Goal: Information Seeking & Learning: Learn about a topic

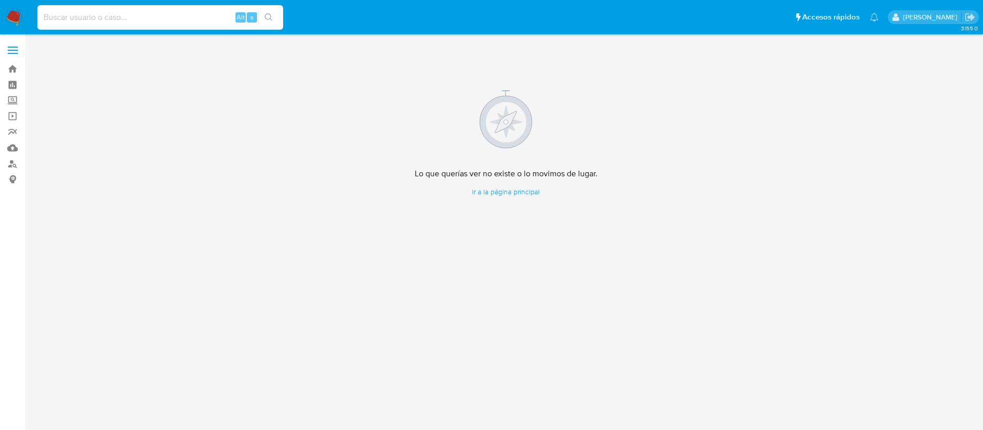
click at [135, 15] on input at bounding box center [160, 17] width 246 height 13
click at [167, 9] on div "Alt s" at bounding box center [160, 17] width 246 height 25
drag, startPoint x: 168, startPoint y: 18, endPoint x: 192, endPoint y: 12, distance: 24.8
click at [169, 18] on input at bounding box center [160, 17] width 246 height 13
paste input "638940958"
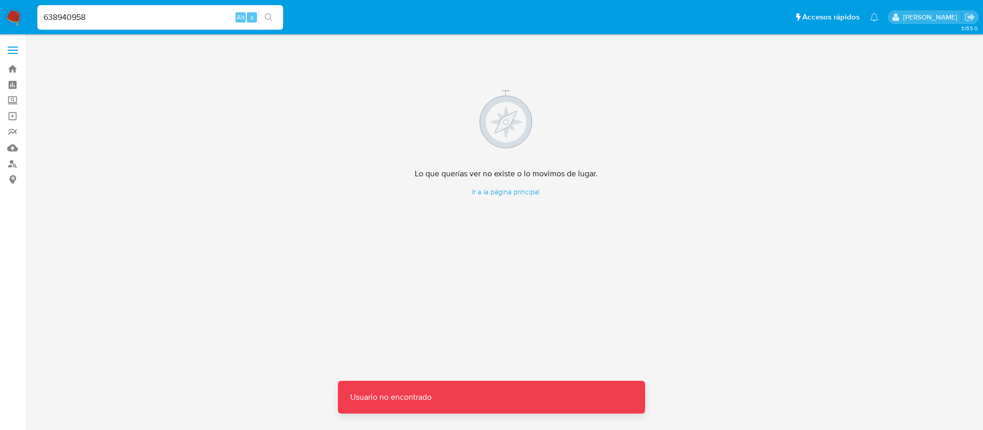
click at [184, 13] on input "638940958" at bounding box center [160, 17] width 246 height 13
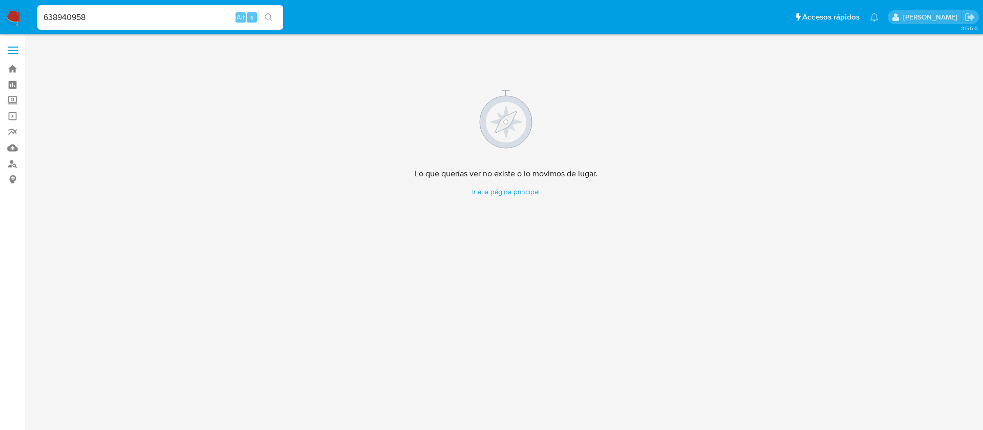
type input "638940958"
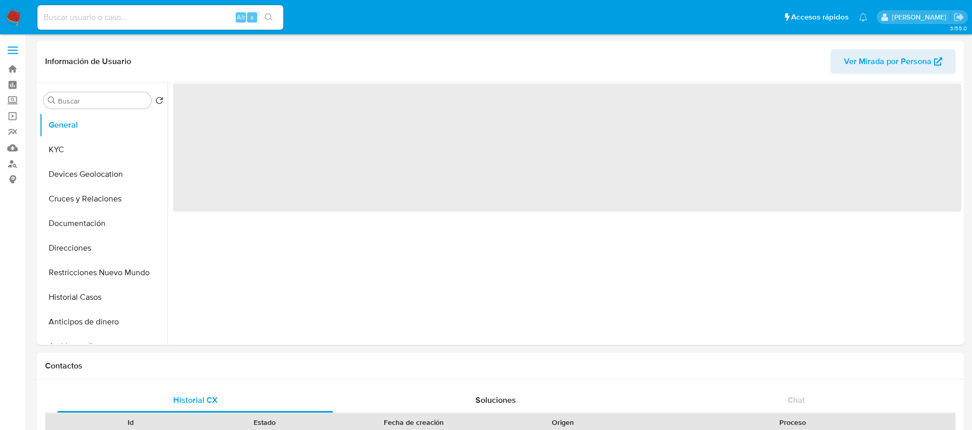
select select "10"
drag, startPoint x: 123, startPoint y: 6, endPoint x: 123, endPoint y: 31, distance: 24.6
click at [123, 13] on div "Alt s" at bounding box center [160, 17] width 246 height 25
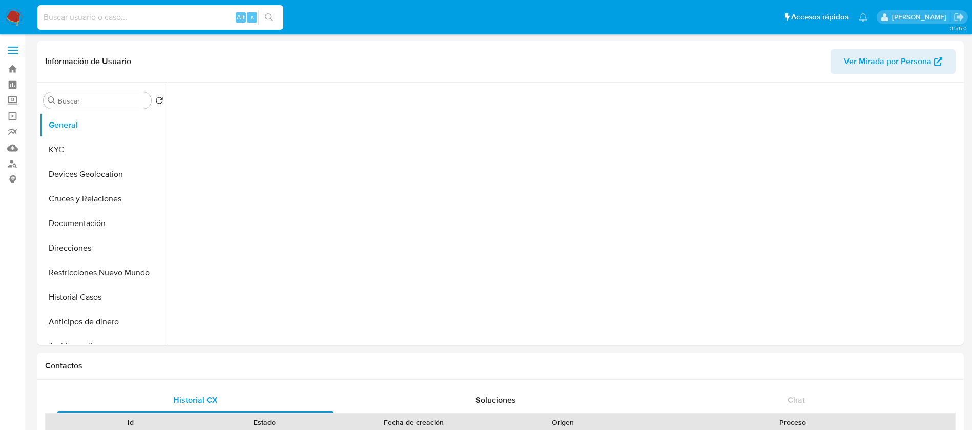
click at [124, 17] on input at bounding box center [160, 17] width 246 height 13
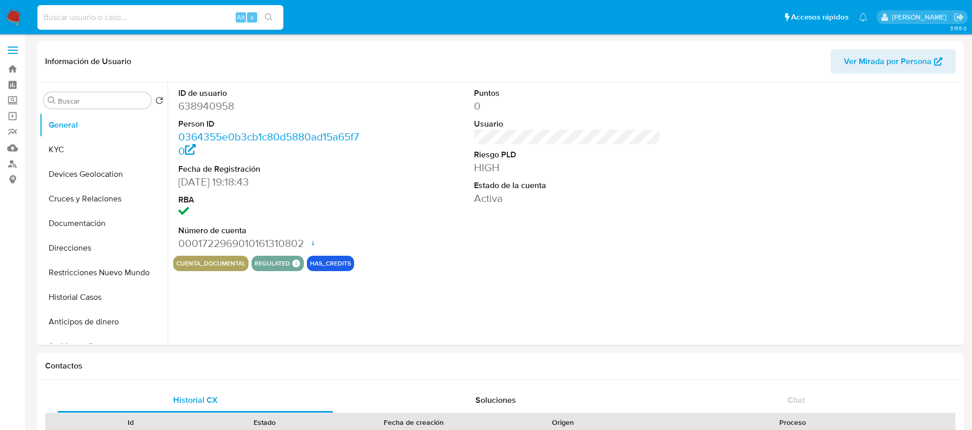
paste input "2151487250"
type input "2151487250"
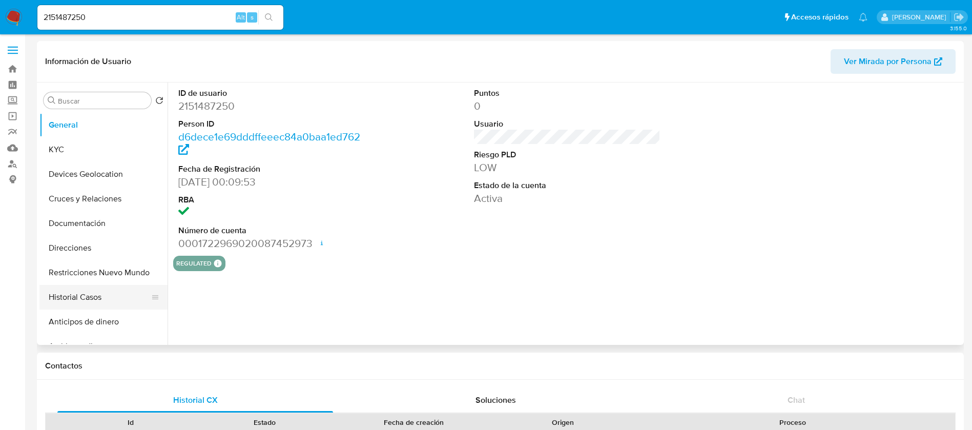
select select "10"
click at [90, 296] on button "Historial Casos" at bounding box center [99, 297] width 120 height 25
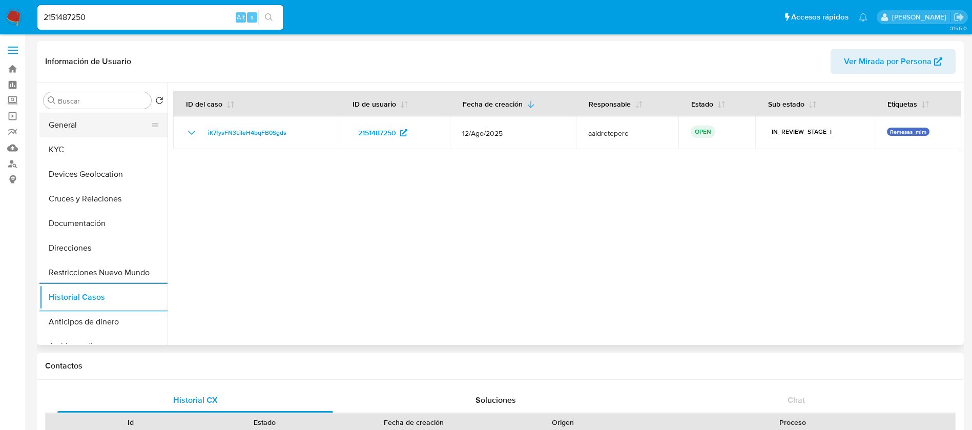
click at [92, 136] on button "General" at bounding box center [99, 125] width 120 height 25
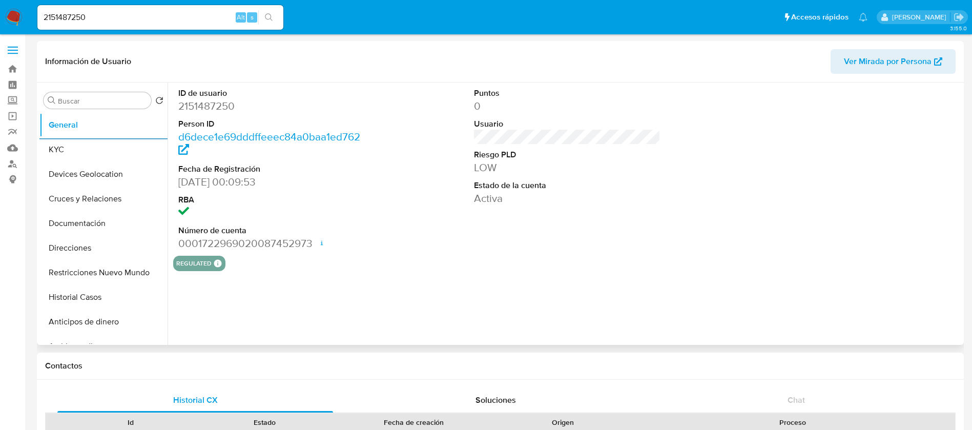
click at [224, 101] on dd "2151487250" at bounding box center [271, 106] width 187 height 14
click at [224, 104] on dd "2151487250" at bounding box center [271, 106] width 187 height 14
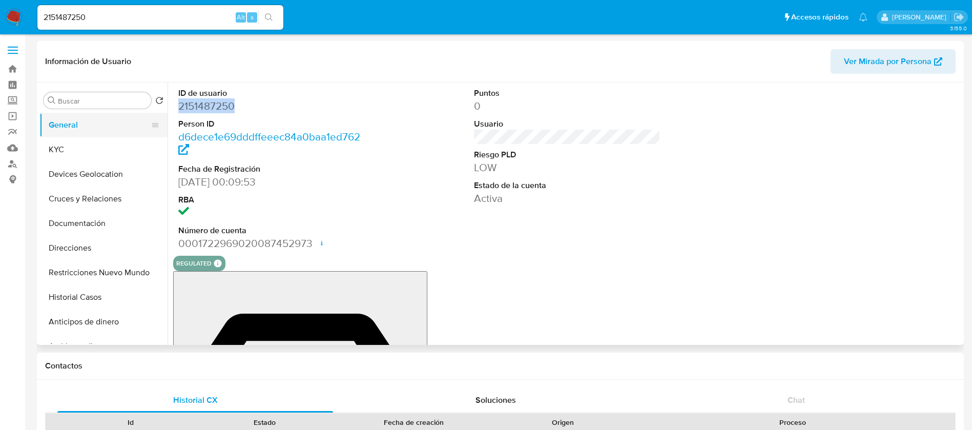
copy dd "2151487250"
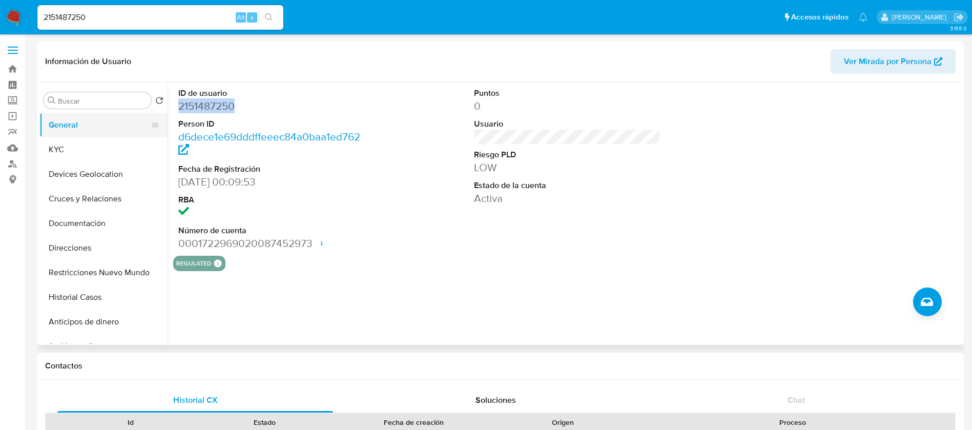
click at [123, 131] on button "General" at bounding box center [99, 125] width 120 height 25
click at [102, 158] on button "KYC" at bounding box center [99, 149] width 120 height 25
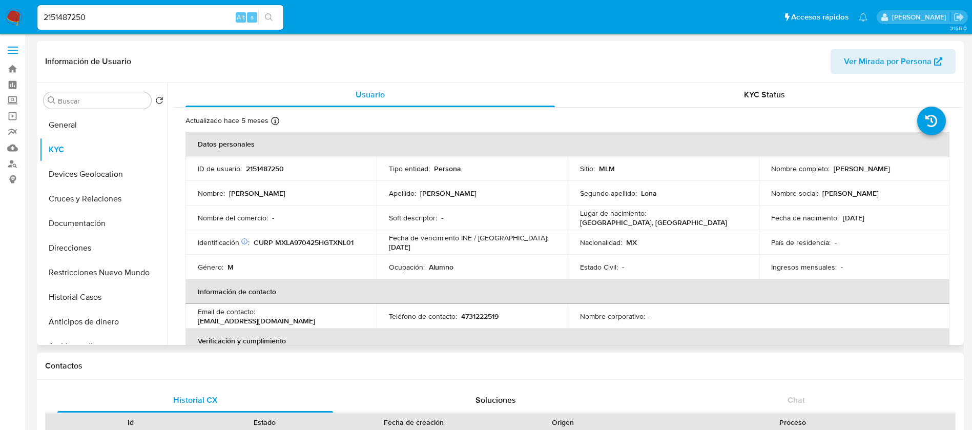
drag, startPoint x: 917, startPoint y: 164, endPoint x: 828, endPoint y: 169, distance: 88.7
click at [828, 169] on div "Nombre completo : [PERSON_NAME]" at bounding box center [854, 168] width 166 height 9
copy div "[PERSON_NAME]"
click at [258, 171] on p "2151487250" at bounding box center [265, 168] width 38 height 9
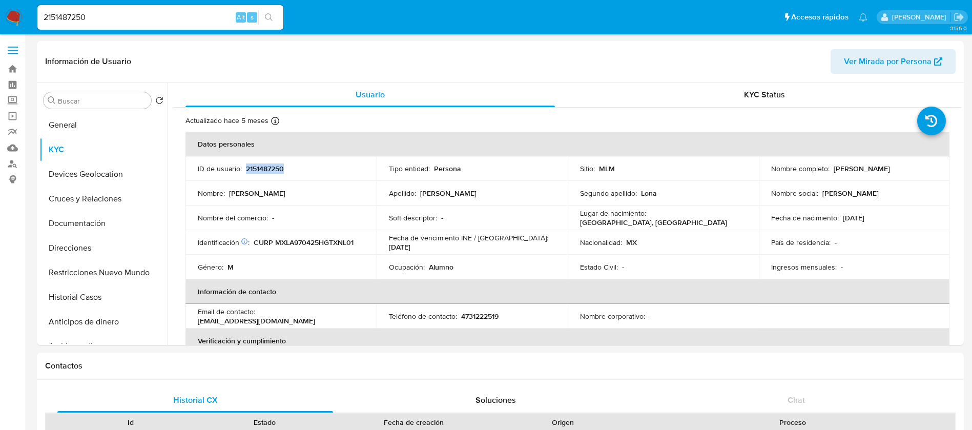
copy p "2151487250"
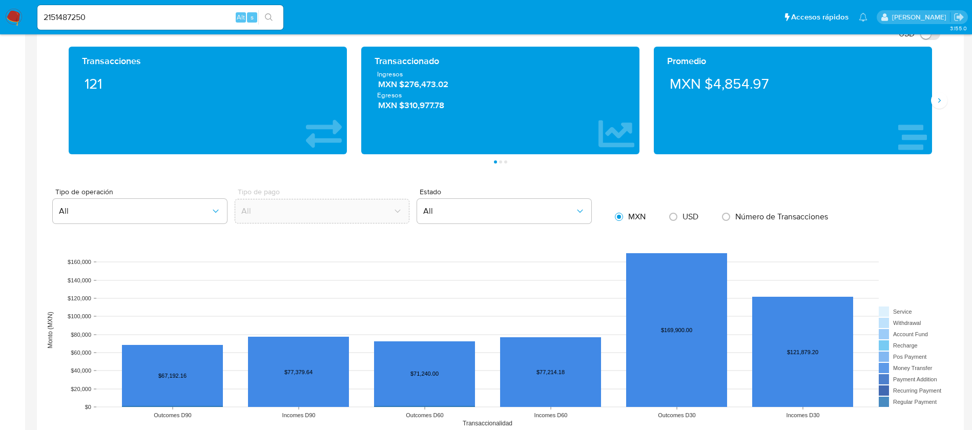
scroll to position [384, 0]
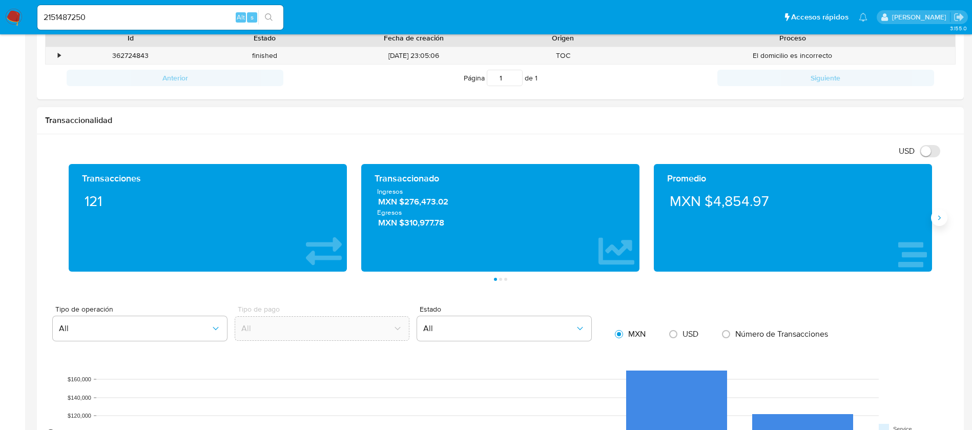
click at [939, 222] on button "Siguiente" at bounding box center [939, 217] width 16 height 16
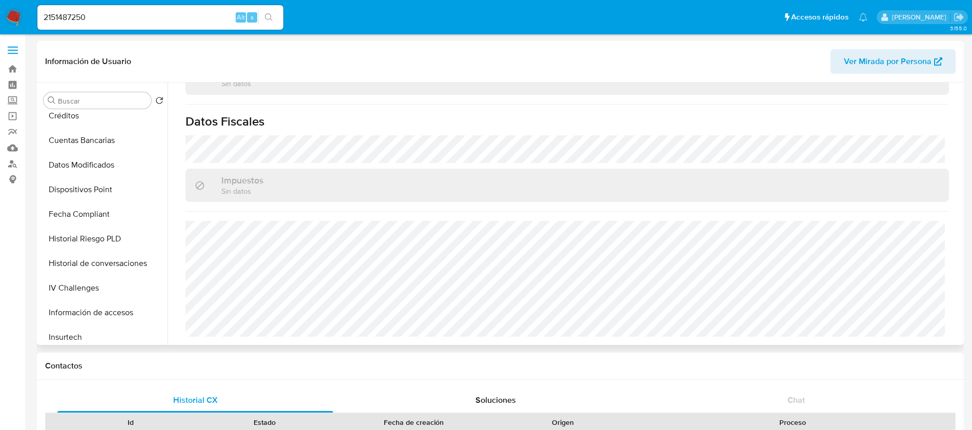
scroll to position [0, 0]
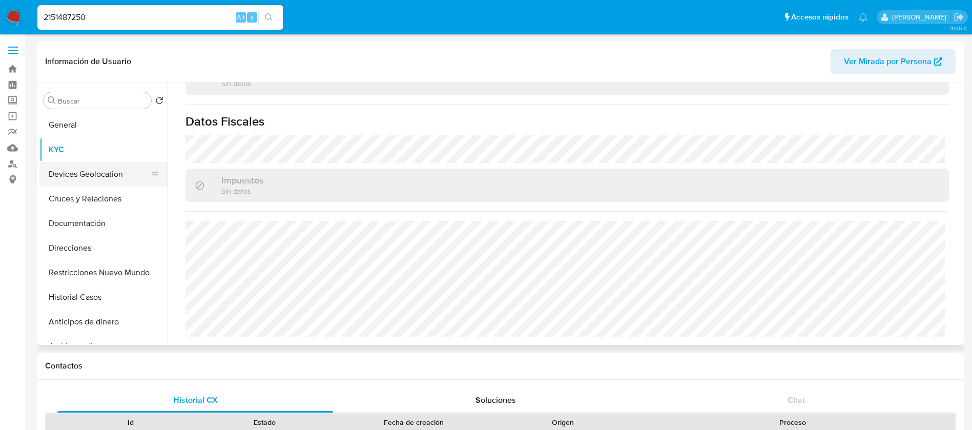
drag, startPoint x: 82, startPoint y: 170, endPoint x: 122, endPoint y: 171, distance: 40.0
click at [82, 170] on button "Devices Geolocation" at bounding box center [99, 174] width 120 height 25
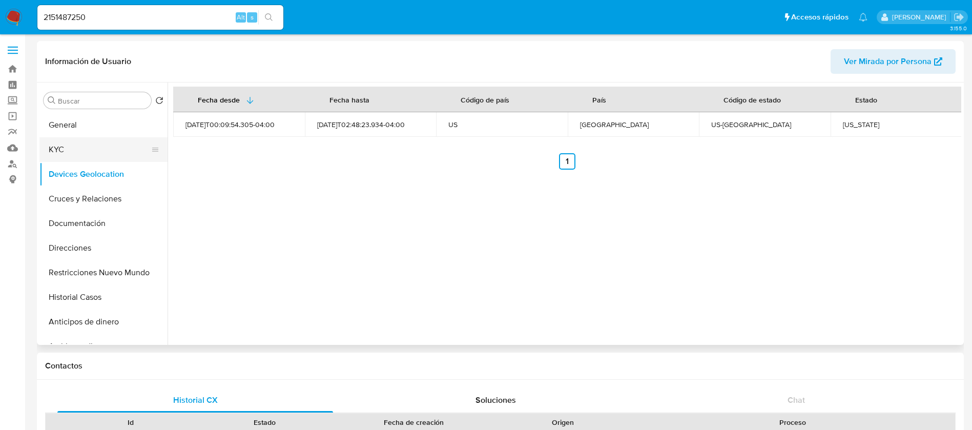
click at [112, 144] on button "KYC" at bounding box center [99, 149] width 120 height 25
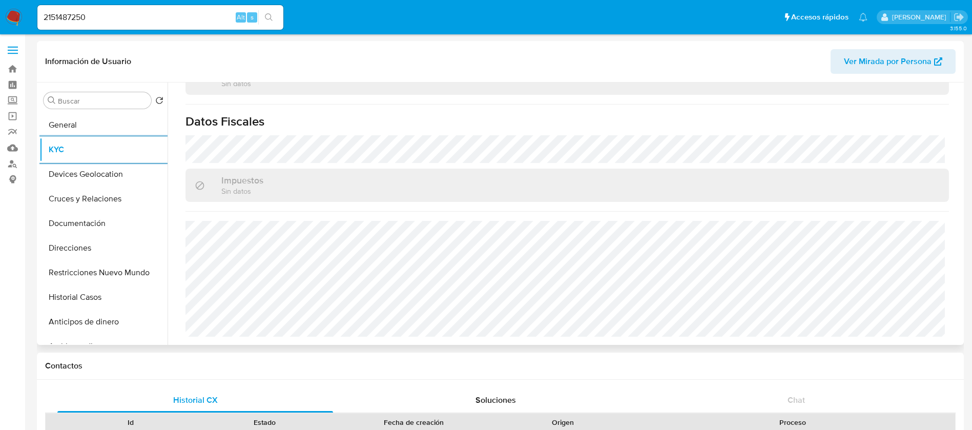
scroll to position [249, 0]
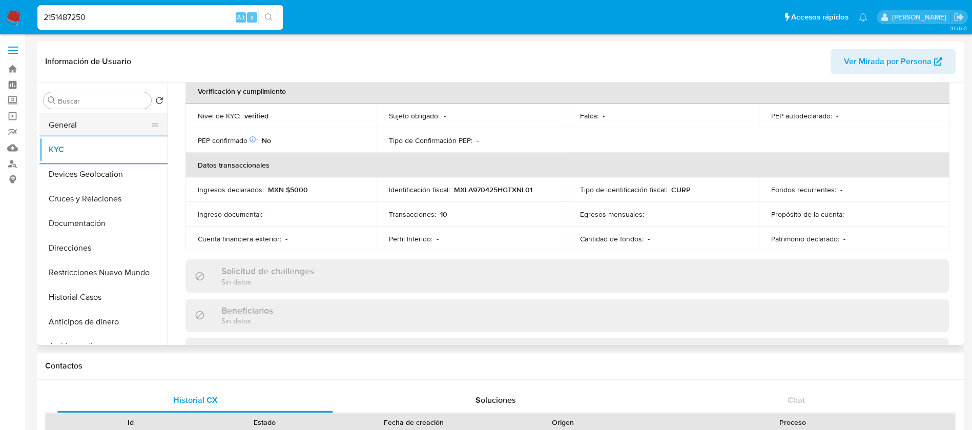
click at [103, 117] on button "General" at bounding box center [99, 125] width 120 height 25
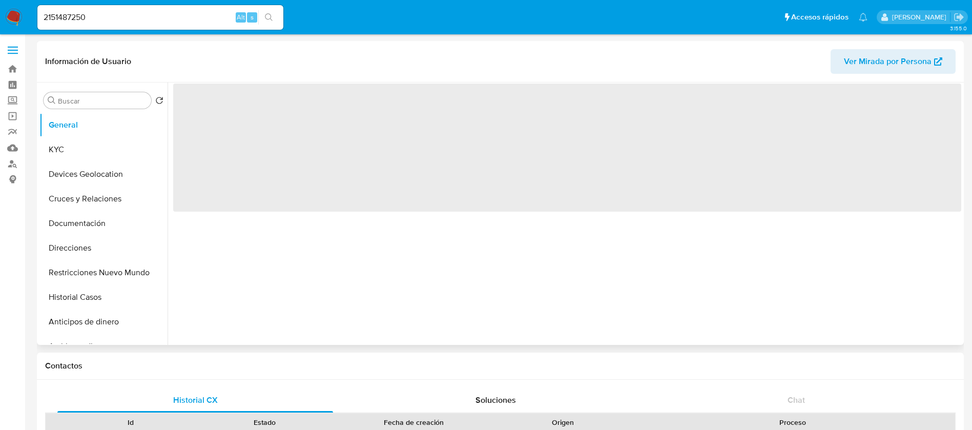
scroll to position [0, 0]
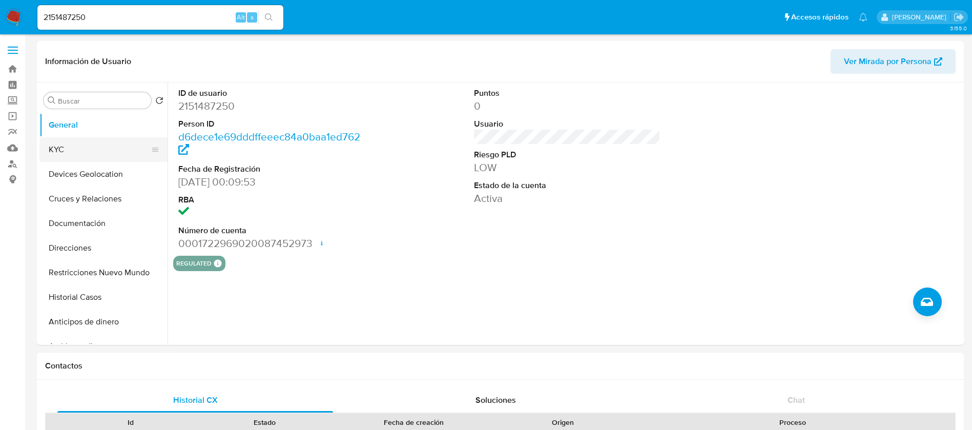
click at [62, 153] on button "KYC" at bounding box center [99, 149] width 120 height 25
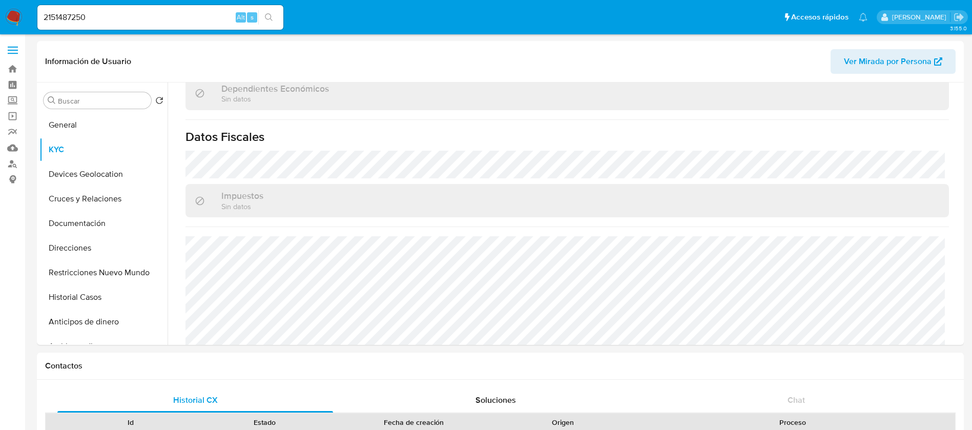
scroll to position [634, 0]
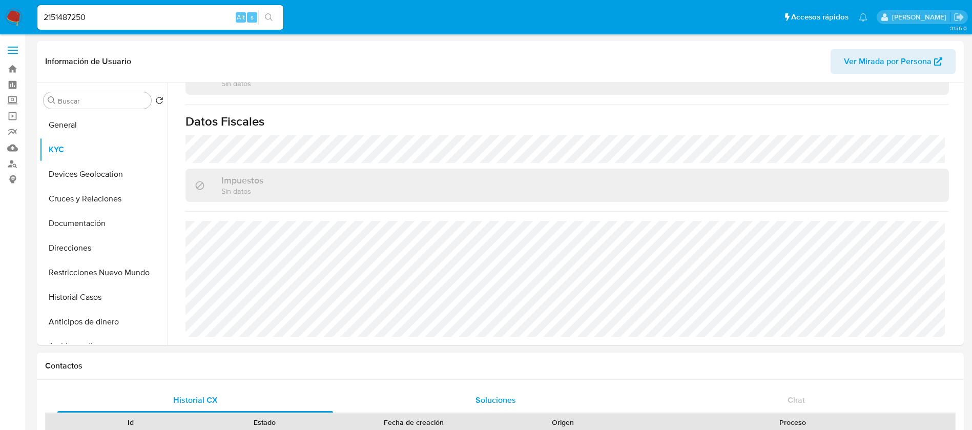
copy p "2151487250"
drag, startPoint x: 118, startPoint y: 16, endPoint x: 0, endPoint y: -35, distance: 128.7
paste input "485893706"
type input "485893706"
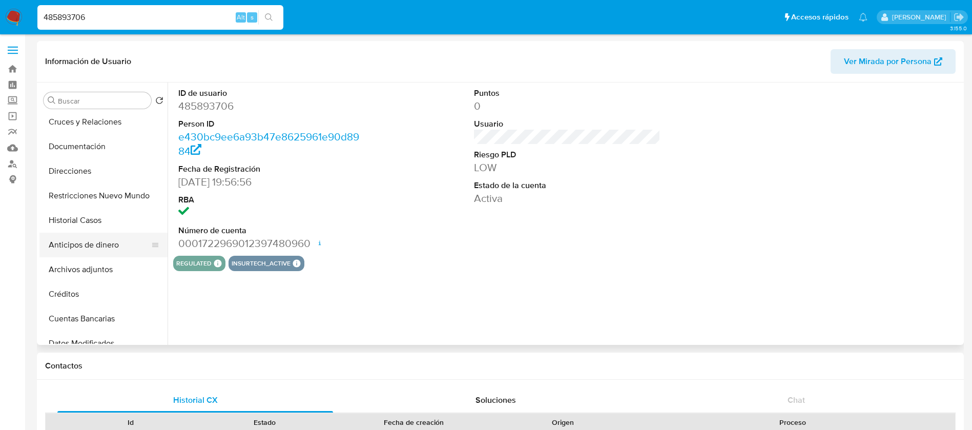
select select "10"
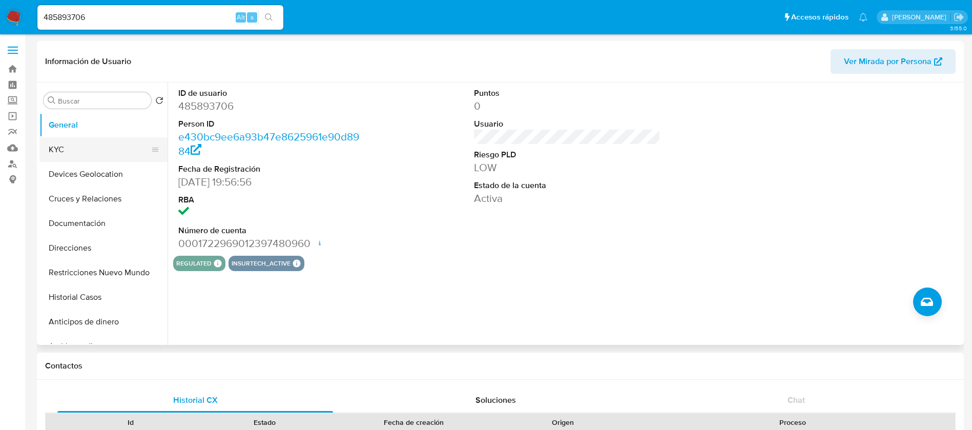
click at [76, 146] on button "KYC" at bounding box center [99, 149] width 120 height 25
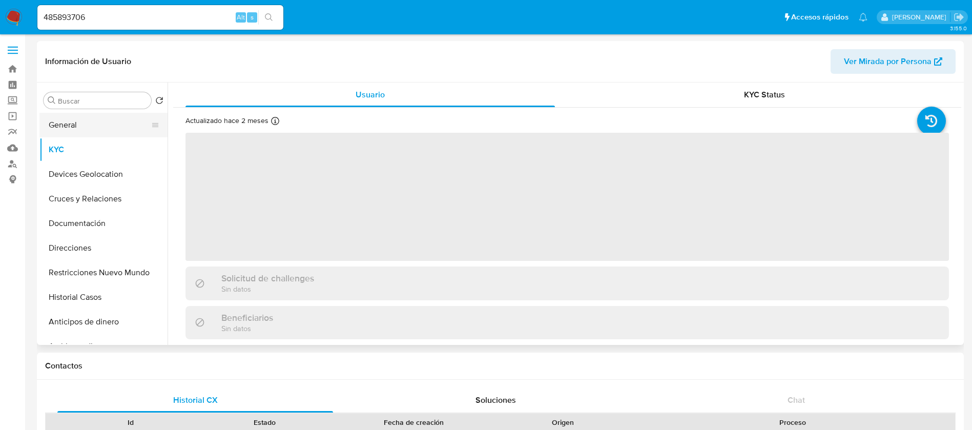
click at [81, 130] on button "General" at bounding box center [99, 125] width 120 height 25
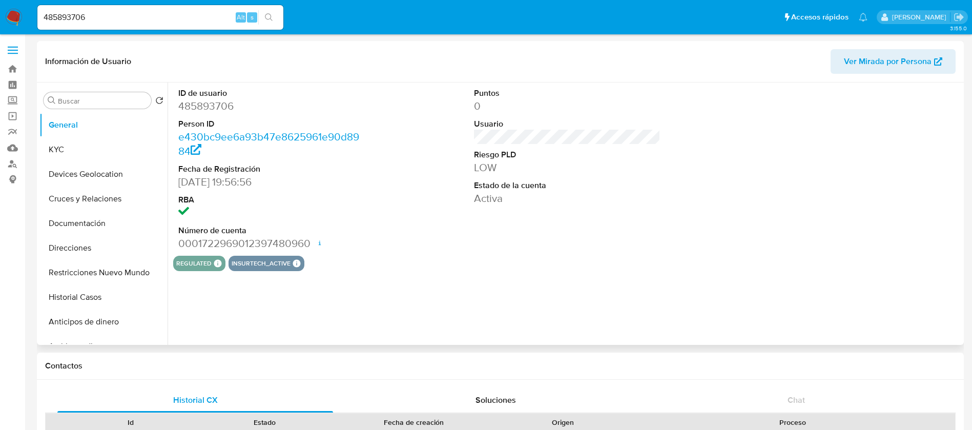
click at [221, 106] on dd "485893706" at bounding box center [271, 106] width 187 height 14
copy dd "485893706"
click at [108, 153] on button "KYC" at bounding box center [99, 149] width 120 height 25
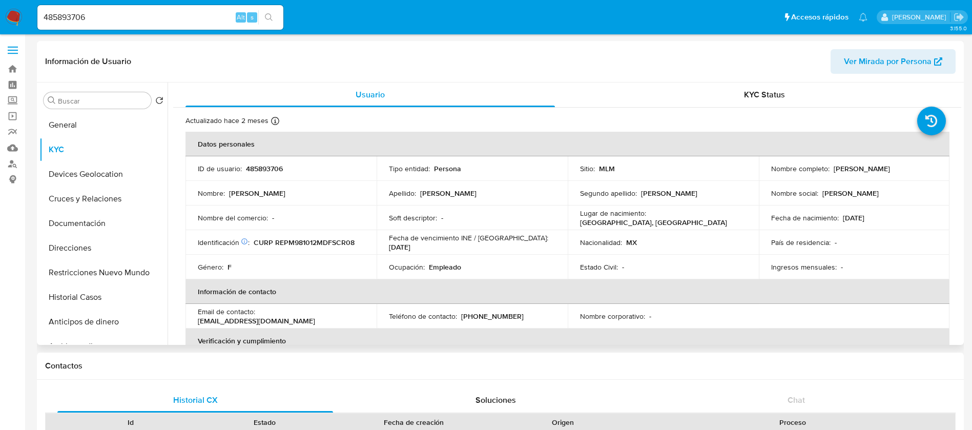
drag, startPoint x: 930, startPoint y: 173, endPoint x: 831, endPoint y: 172, distance: 98.9
click at [831, 172] on td "Nombre completo : [PERSON_NAME]" at bounding box center [854, 168] width 191 height 25
copy p "[PERSON_NAME]"
click at [253, 167] on p "485893706" at bounding box center [264, 168] width 37 height 9
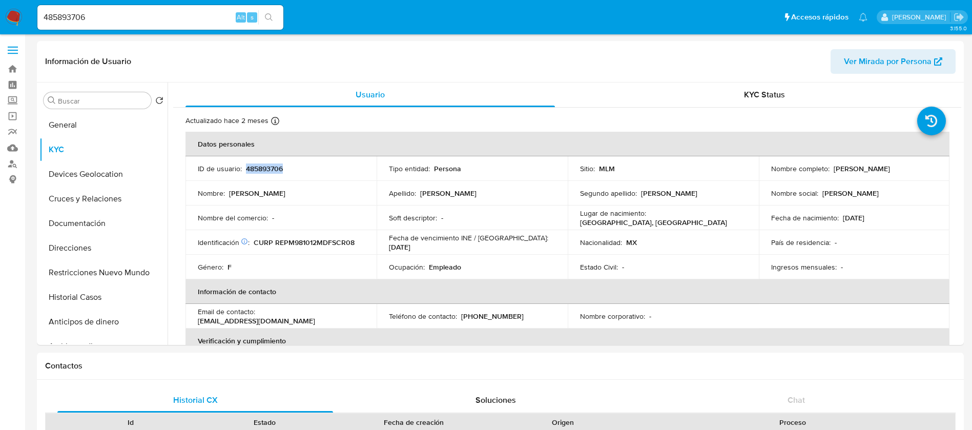
copy p "485893706"
drag, startPoint x: 426, startPoint y: 281, endPoint x: 519, endPoint y: 263, distance: 94.8
click at [519, 263] on table "Datos personales ID de usuario : 485893706 Tipo entidad : Persona Sitio : MLM N…" at bounding box center [567, 316] width 764 height 369
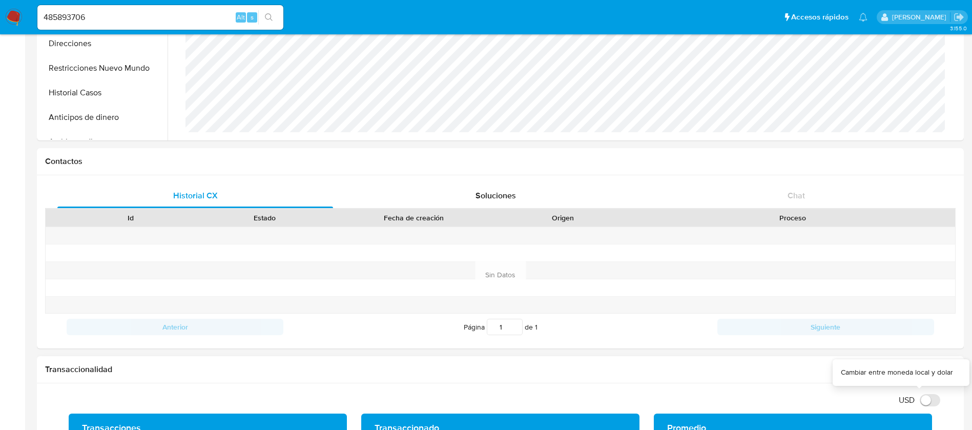
scroll to position [307, 0]
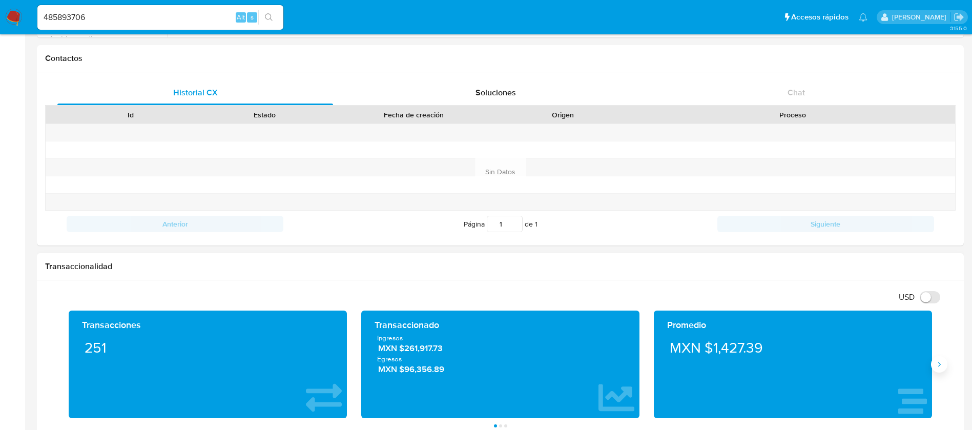
click at [942, 363] on icon "Siguiente" at bounding box center [939, 364] width 8 height 8
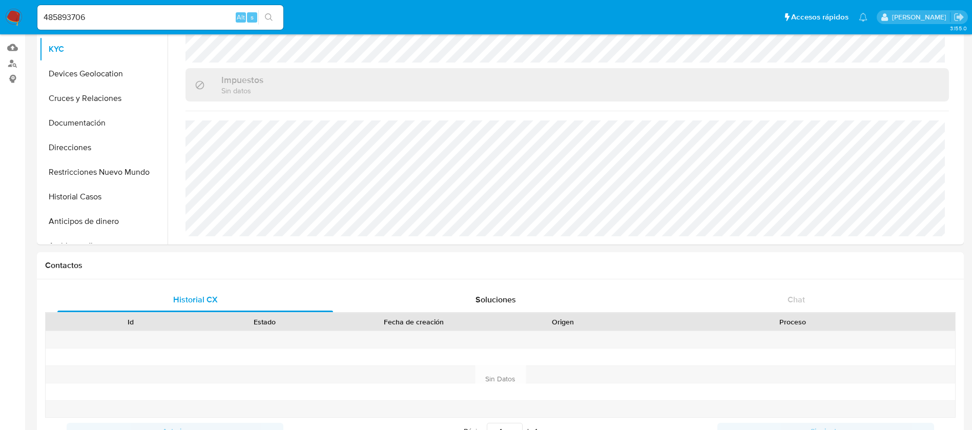
scroll to position [0, 0]
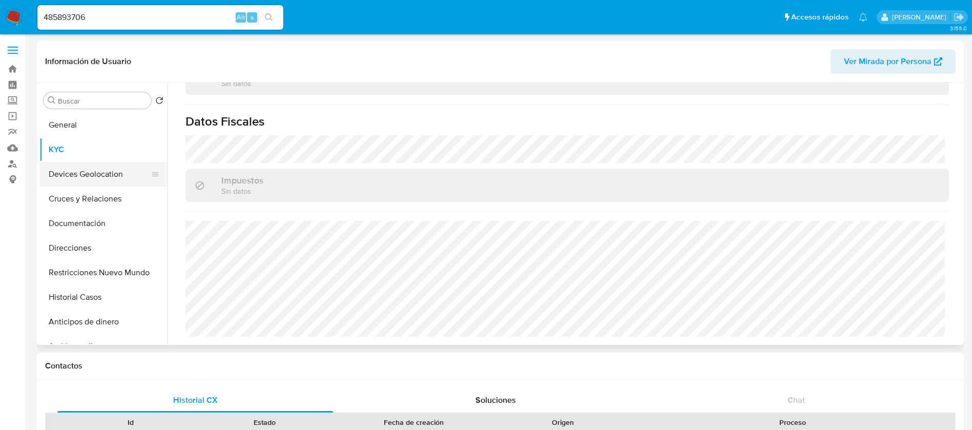
click at [88, 182] on button "Devices Geolocation" at bounding box center [99, 174] width 120 height 25
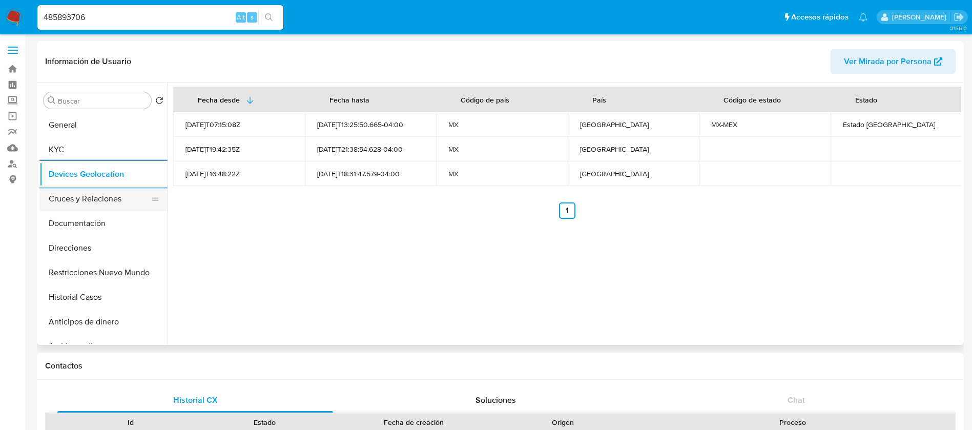
click at [89, 192] on button "Cruces y Relaciones" at bounding box center [99, 198] width 120 height 25
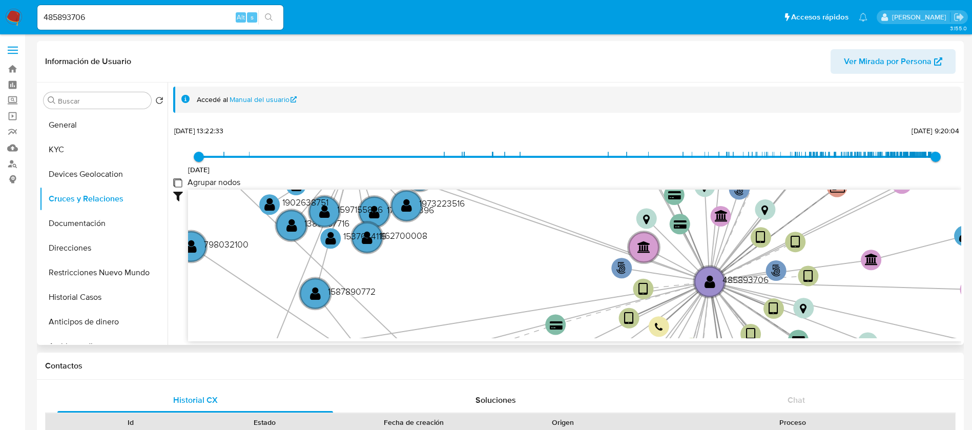
click at [177, 182] on group_nodes "Agrupar nodos" at bounding box center [177, 182] width 8 height 8
checkbox group_nodes "true"
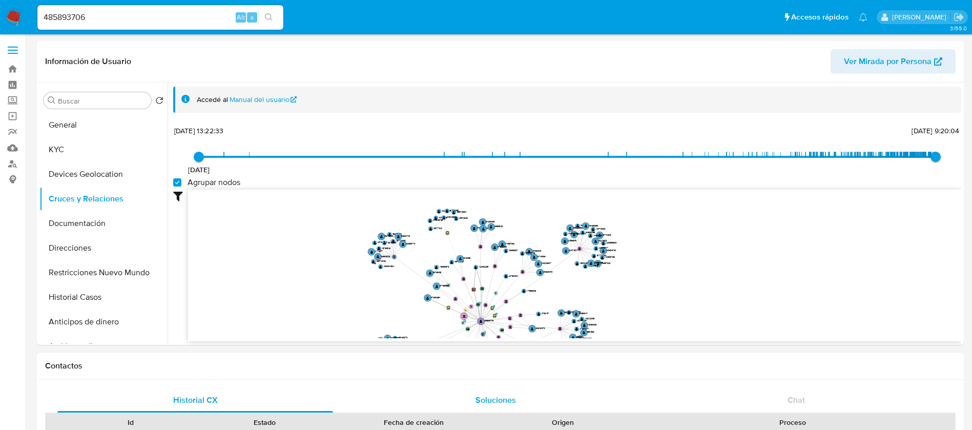
drag, startPoint x: 479, startPoint y: 261, endPoint x: 522, endPoint y: 389, distance: 135.2
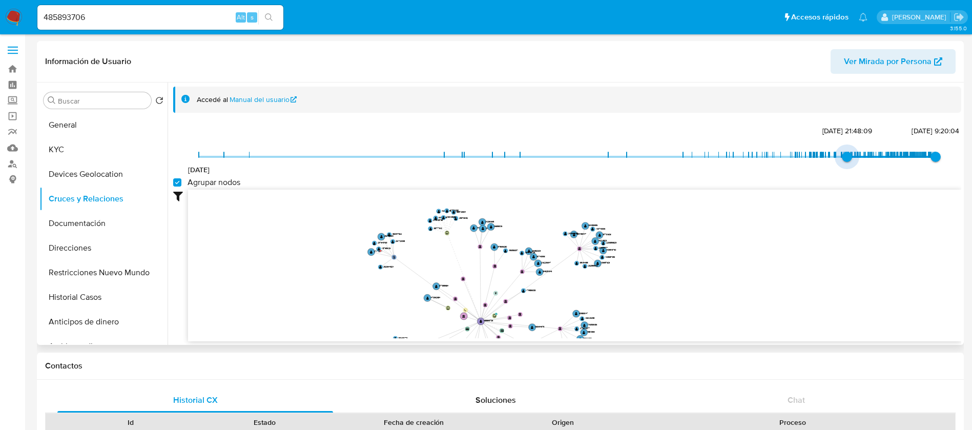
type input "1739639776000"
drag, startPoint x: 200, startPoint y: 155, endPoint x: 844, endPoint y: 161, distance: 643.8
click at [844, 161] on span "[DATE] 11:16:16" at bounding box center [848, 157] width 10 height 10
drag, startPoint x: 98, startPoint y: 226, endPoint x: 222, endPoint y: 193, distance: 128.0
click at [100, 226] on button "Documentación" at bounding box center [103, 223] width 128 height 25
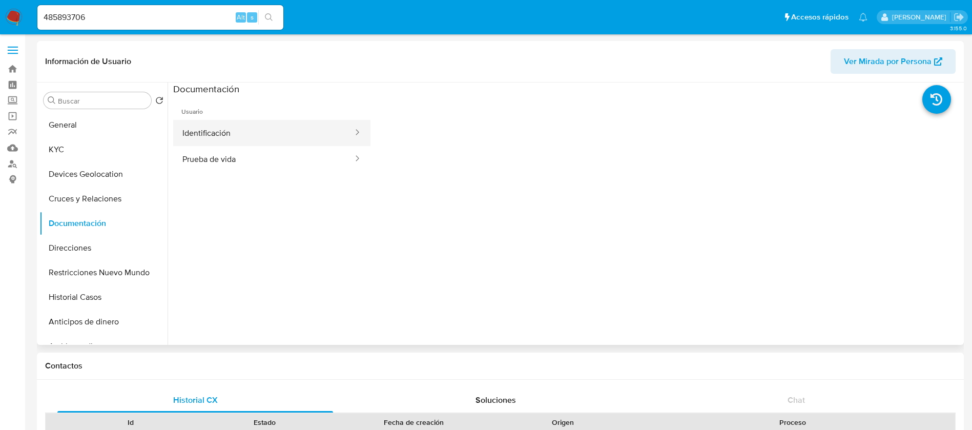
click at [247, 129] on button "Identificación" at bounding box center [263, 133] width 181 height 26
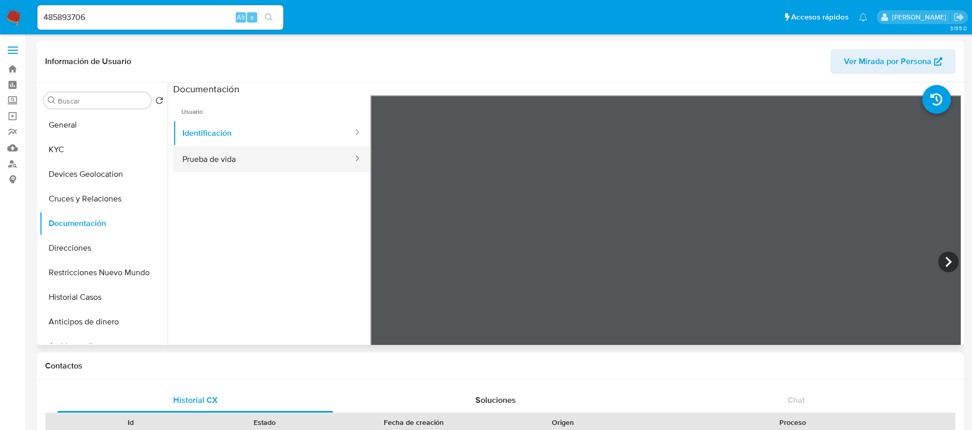
click at [266, 158] on button "Prueba de vida" at bounding box center [263, 159] width 181 height 26
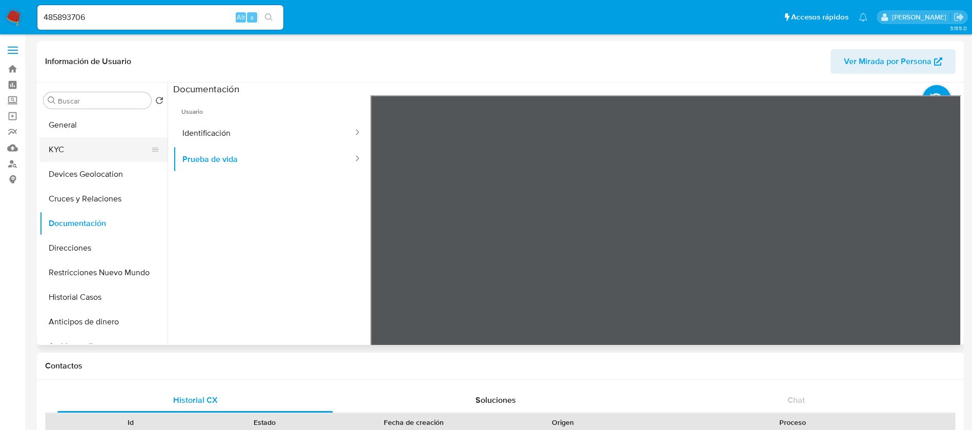
click at [70, 150] on button "KYC" at bounding box center [99, 149] width 120 height 25
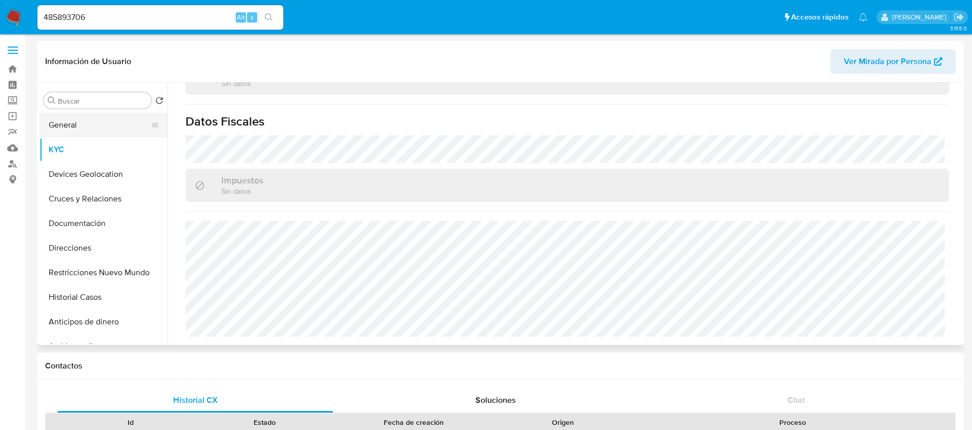
drag, startPoint x: 116, startPoint y: 128, endPoint x: 97, endPoint y: 128, distance: 18.9
click at [116, 127] on button "General" at bounding box center [99, 125] width 120 height 25
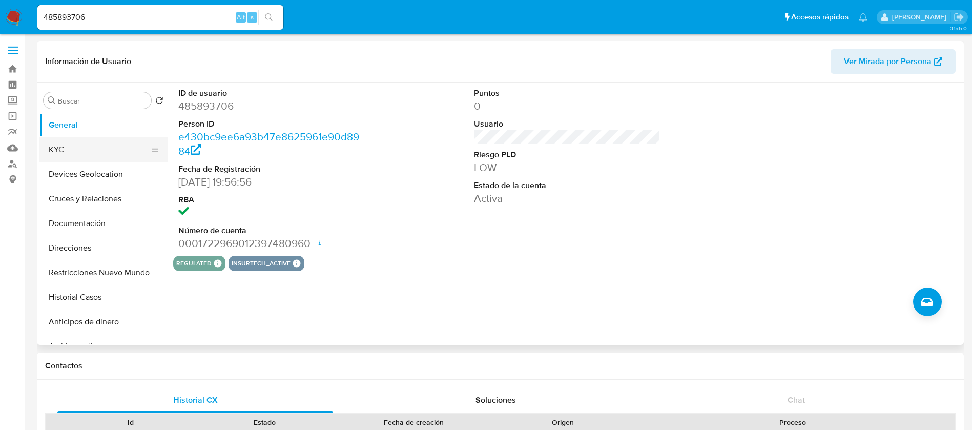
click at [112, 150] on button "KYC" at bounding box center [99, 149] width 120 height 25
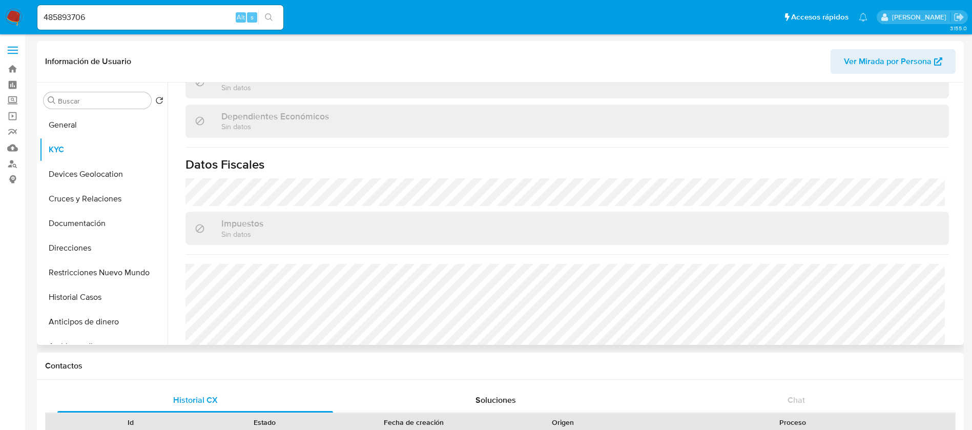
scroll to position [634, 0]
